Goal: Task Accomplishment & Management: Manage account settings

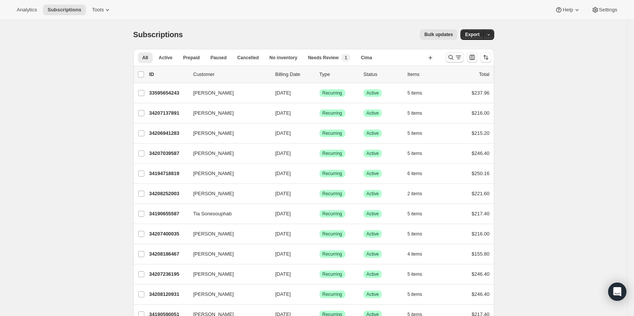
click at [452, 59] on icon "Search and filter results" at bounding box center [451, 58] width 8 height 8
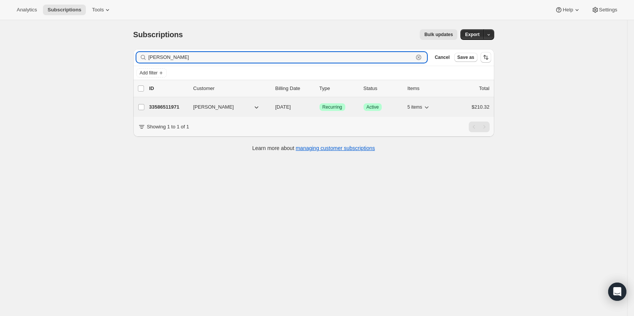
type input "[PERSON_NAME]"
click at [163, 102] on div "33586511971 [PERSON_NAME] [DATE] Success Recurring Success Active 5 items $210.…" at bounding box center [319, 107] width 340 height 11
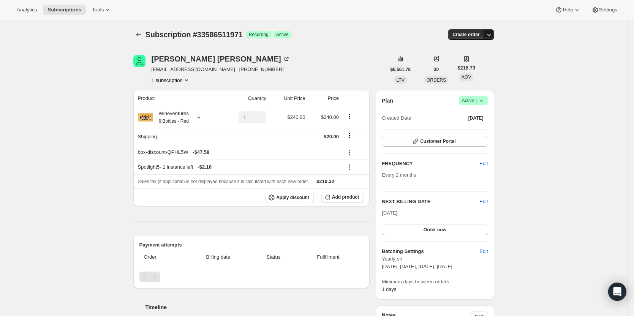
click at [492, 36] on icon "button" at bounding box center [489, 35] width 8 height 8
click at [487, 64] on span "Create custom one-time order" at bounding box center [459, 63] width 66 height 6
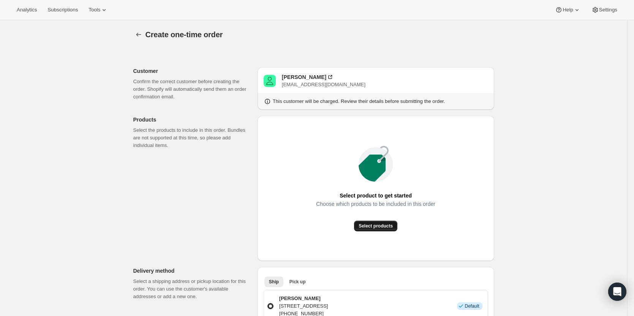
click at [380, 222] on button "Select products" at bounding box center [375, 226] width 43 height 11
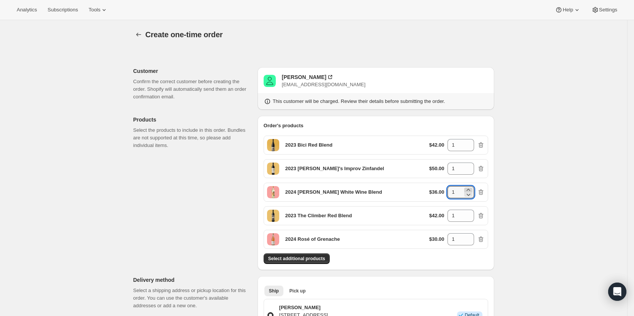
click at [469, 190] on icon at bounding box center [468, 190] width 8 height 8
type input "2"
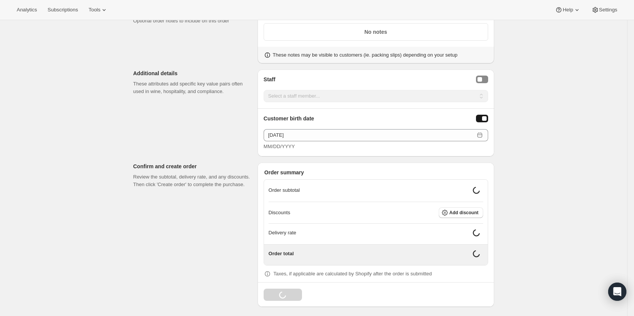
scroll to position [543, 0]
click at [471, 211] on span "Add discount" at bounding box center [463, 211] width 29 height 6
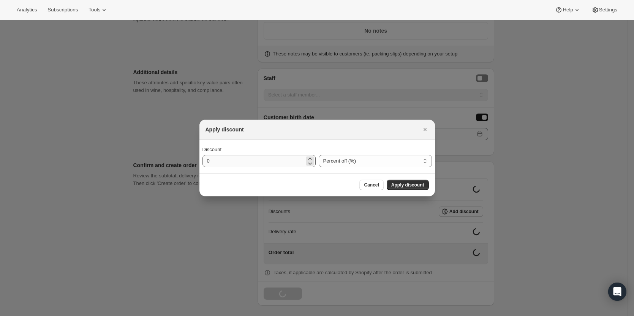
scroll to position [537, 0]
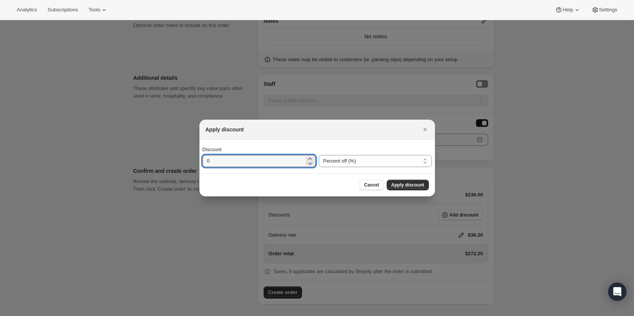
drag, startPoint x: 254, startPoint y: 164, endPoint x: 154, endPoint y: 176, distance: 101.0
click at [154, 315] on div "Apply discount Discount 0 Percent off (%) Amount off ($) Percent off (%) Cancel…" at bounding box center [317, 317] width 634 height 0
type input "20"
click at [405, 185] on span "Apply discount" at bounding box center [407, 185] width 33 height 6
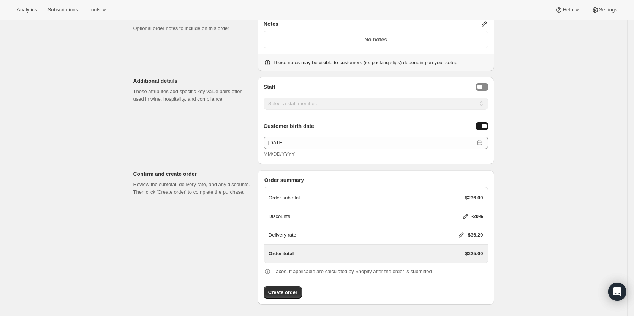
click at [461, 231] on icon at bounding box center [461, 235] width 8 height 8
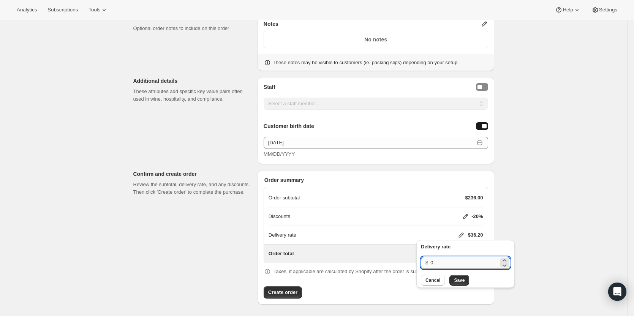
click at [448, 260] on input "0" at bounding box center [464, 263] width 68 height 12
type input "20"
click at [457, 277] on button "Save" at bounding box center [459, 280] width 20 height 11
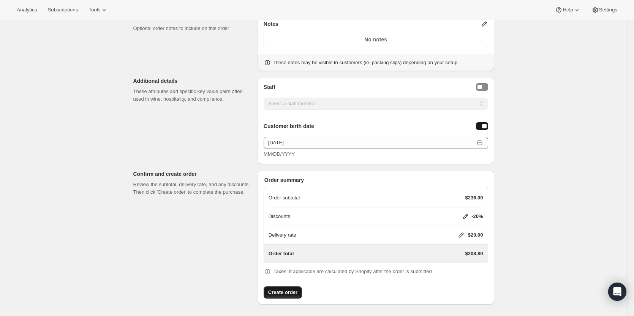
click at [293, 288] on span "Create order" at bounding box center [282, 292] width 29 height 8
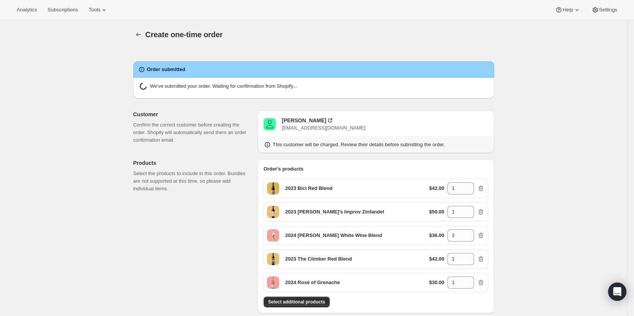
radio input "true"
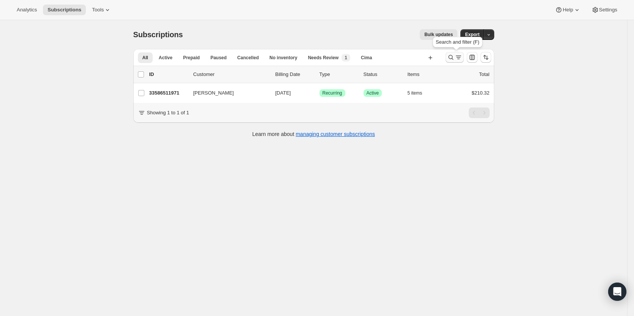
click at [451, 60] on icon "Search and filter results" at bounding box center [451, 58] width 8 height 8
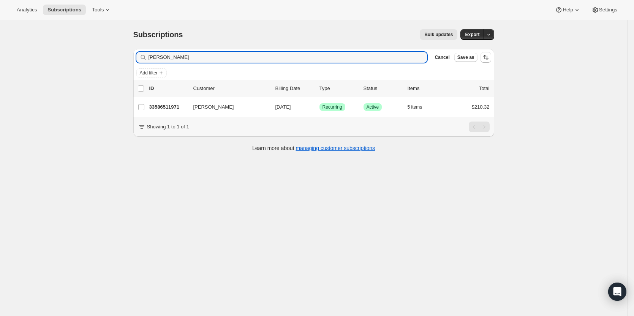
drag, startPoint x: 326, startPoint y: 55, endPoint x: 41, endPoint y: 58, distance: 284.7
click at [36, 59] on div "Subscriptions. This page is ready Subscriptions Bulk updates More actions Bulk …" at bounding box center [313, 178] width 627 height 316
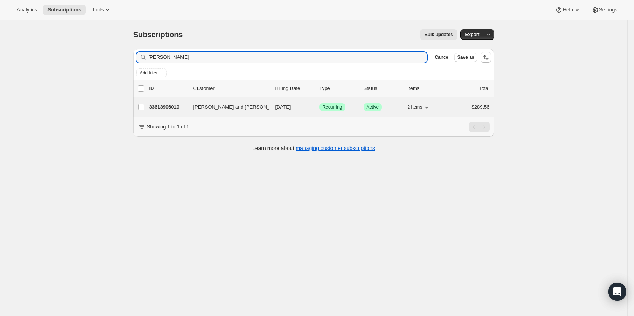
type input "lily hernande"
click at [171, 106] on p "33613906019" at bounding box center [168, 107] width 38 height 8
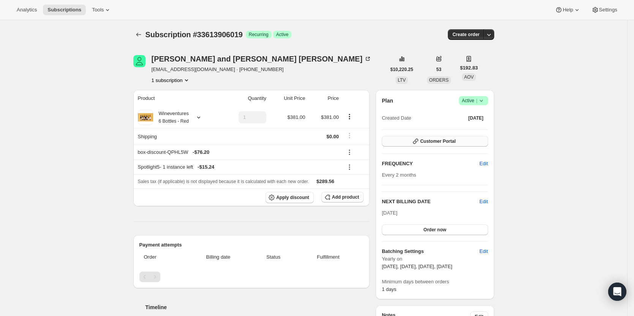
click at [480, 142] on button "Customer Portal" at bounding box center [434, 141] width 106 height 11
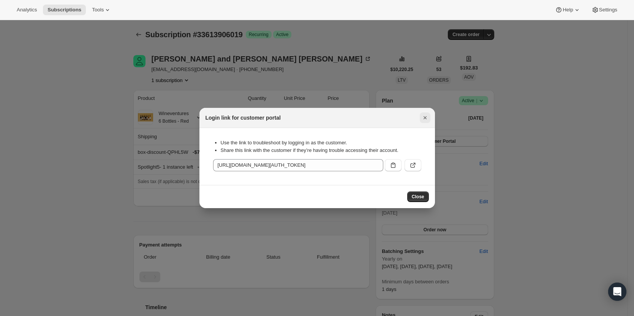
click at [422, 120] on icon "Close" at bounding box center [425, 118] width 8 height 8
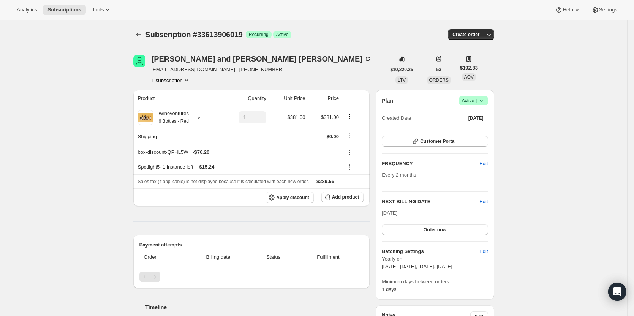
click at [483, 100] on icon at bounding box center [481, 101] width 8 height 8
click at [482, 122] on button "Cancel subscription" at bounding box center [475, 128] width 47 height 12
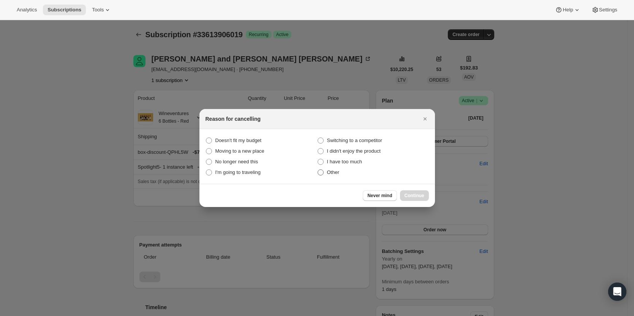
click at [331, 173] on span "Other" at bounding box center [333, 172] width 13 height 6
click at [318, 170] on input "Other" at bounding box center [317, 169] width 0 height 0
radio input "true"
click at [407, 192] on button "Continue" at bounding box center [414, 195] width 29 height 11
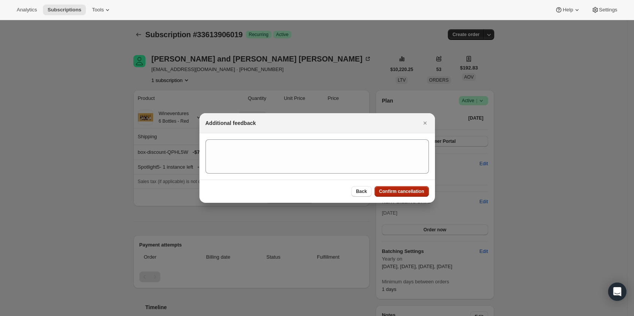
click at [405, 188] on button "Confirm cancellation" at bounding box center [401, 191] width 54 height 11
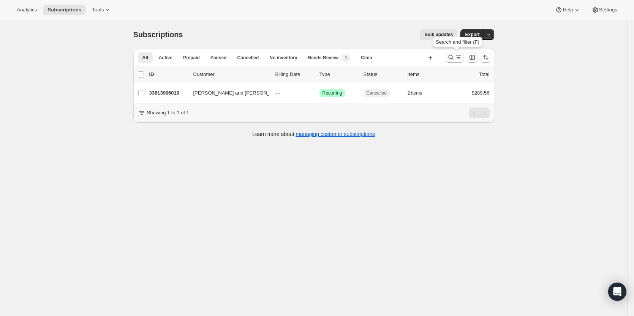
click at [459, 58] on icon "Search and filter results" at bounding box center [458, 58] width 8 height 8
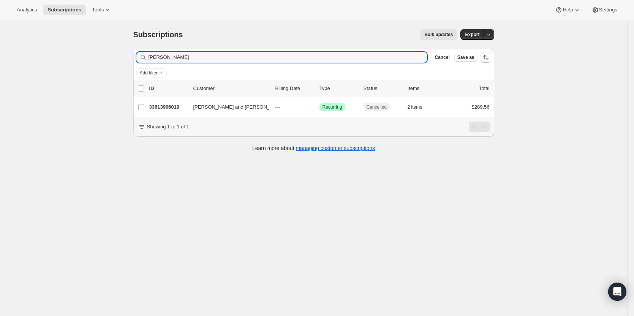
drag, startPoint x: 236, startPoint y: 55, endPoint x: 110, endPoint y: 68, distance: 127.0
click at [127, 63] on div "Subscriptions. This page is ready Subscriptions Bulk updates More actions Bulk …" at bounding box center [313, 89] width 379 height 139
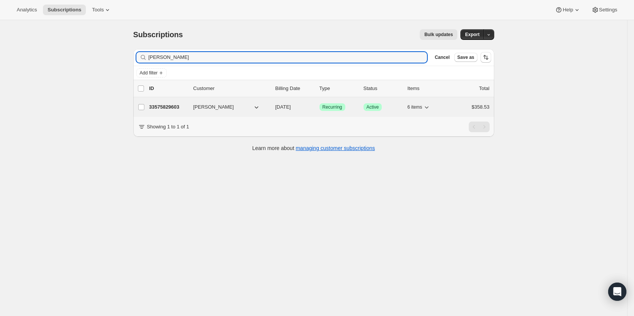
type input "tracie beyer"
click at [162, 106] on p "33575829603" at bounding box center [168, 107] width 38 height 8
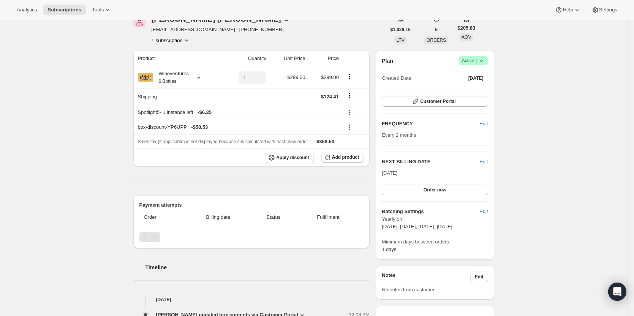
scroll to position [38, 0]
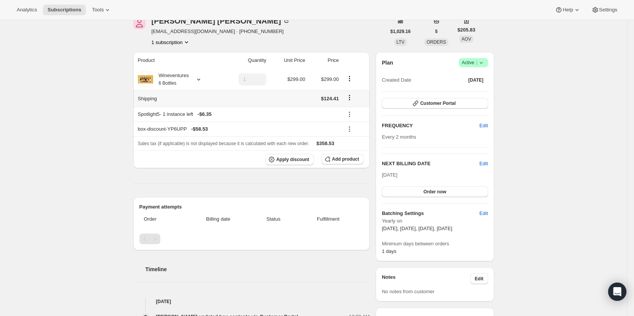
click at [350, 97] on icon "Shipping actions" at bounding box center [349, 97] width 1 height 1
click at [350, 116] on button "Edit shipping rate" at bounding box center [351, 112] width 43 height 12
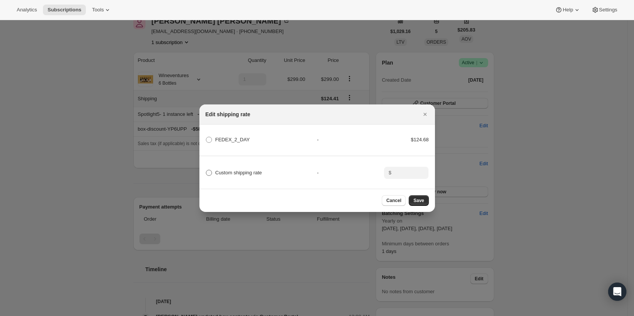
click at [229, 170] on span "Custom shipping rate" at bounding box center [238, 173] width 47 height 6
click at [206, 170] on input "Custom shipping rate" at bounding box center [206, 170] width 0 height 0
radio input "true"
click at [407, 170] on input ":rct:" at bounding box center [405, 173] width 24 height 12
type input "0"
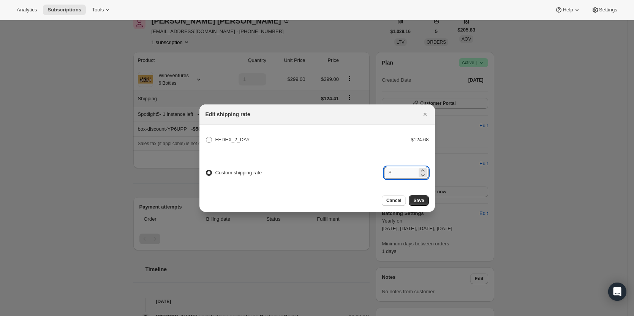
type input "3"
type input "20"
click at [420, 203] on span "Save" at bounding box center [418, 200] width 11 height 6
